Goal: Task Accomplishment & Management: Manage account settings

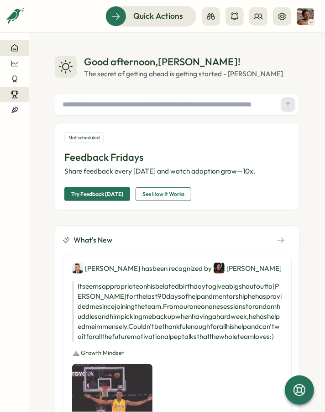
click at [14, 92] on icon at bounding box center [15, 94] width 8 height 8
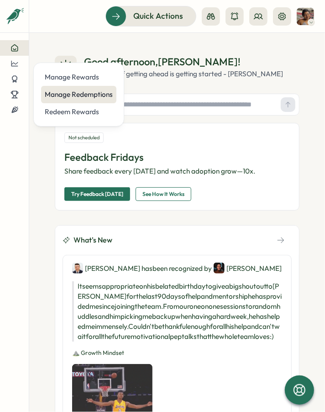
click at [67, 95] on div "Manage Redemptions" at bounding box center [79, 95] width 68 height 10
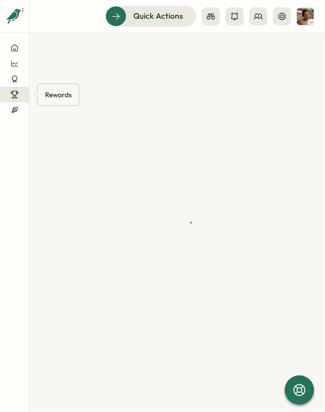
click at [15, 94] on icon at bounding box center [15, 94] width 8 height 8
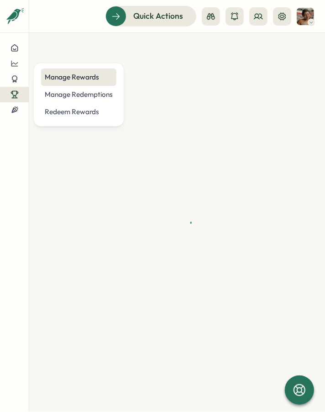
click at [84, 82] on div "Manage Rewards" at bounding box center [78, 77] width 75 height 17
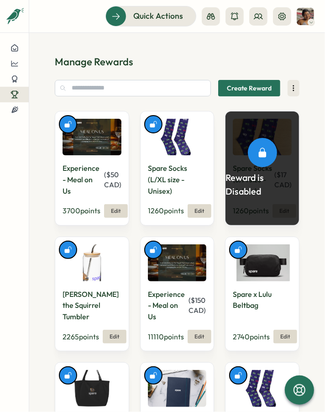
click at [191, 142] on img at bounding box center [177, 137] width 59 height 37
click at [179, 142] on img at bounding box center [177, 137] width 59 height 37
click at [195, 218] on span "Edit" at bounding box center [200, 211] width 10 height 13
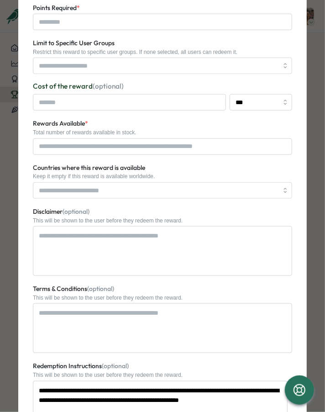
scroll to position [483, 0]
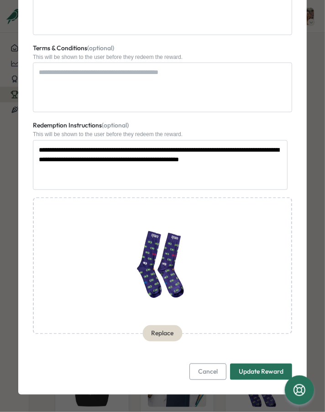
click at [212, 378] on span "Cancel" at bounding box center [208, 372] width 20 height 16
